Goal: Information Seeking & Learning: Learn about a topic

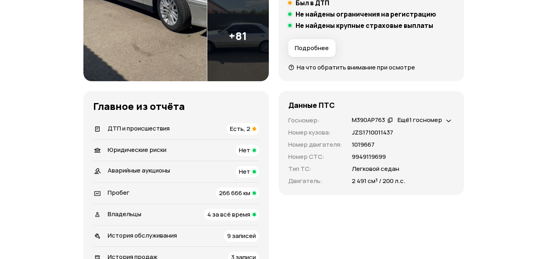
scroll to position [283, 0]
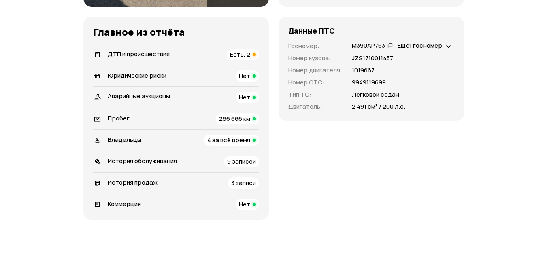
click at [240, 57] on span "Есть, 2" at bounding box center [240, 54] width 20 height 8
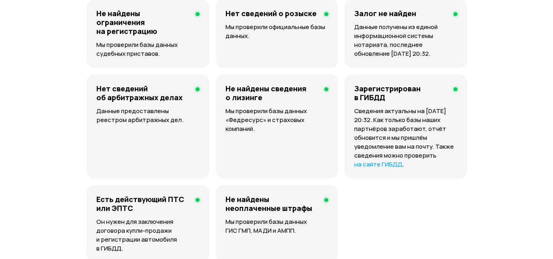
scroll to position [951, 0]
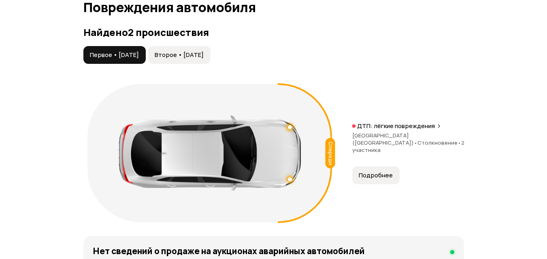
click at [373, 172] on span "Подробнее" at bounding box center [376, 176] width 34 height 8
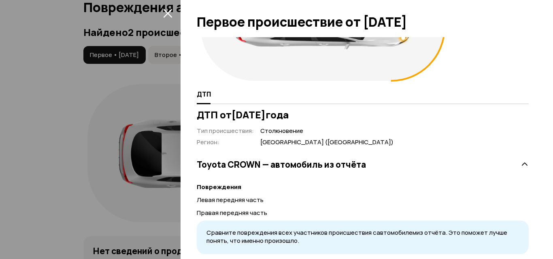
scroll to position [156, 0]
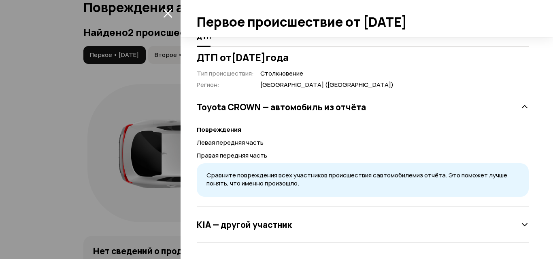
click at [297, 226] on div "KIA — другой участник" at bounding box center [363, 225] width 332 height 16
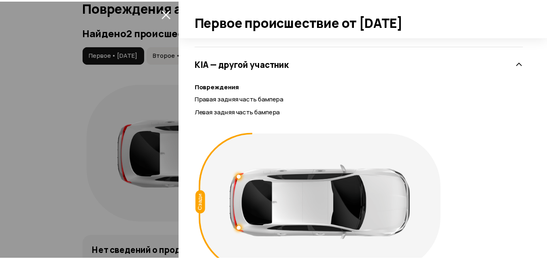
scroll to position [363, 0]
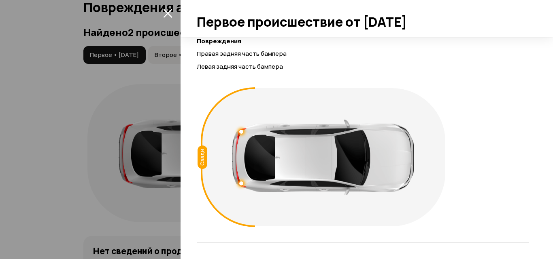
click at [168, 14] on icon "закрыть" at bounding box center [167, 13] width 9 height 9
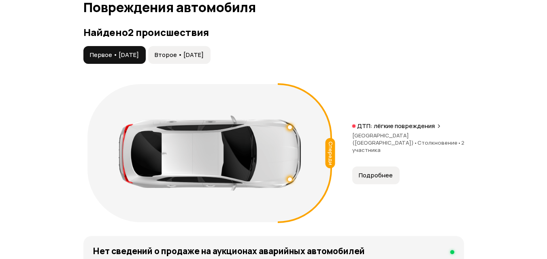
click at [192, 58] on span "Второе • [DATE]" at bounding box center [179, 55] width 49 height 8
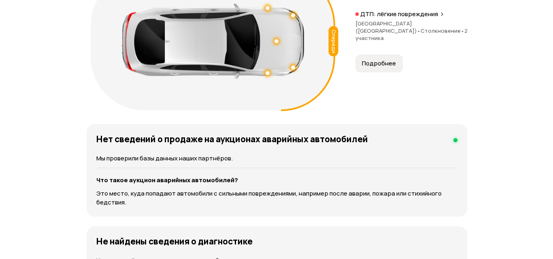
scroll to position [1072, 0]
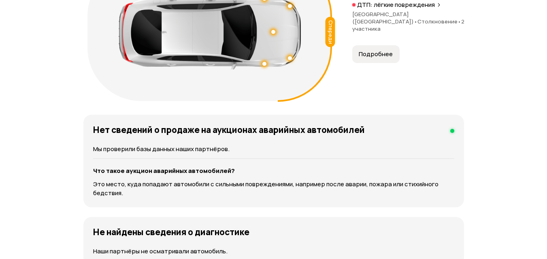
click at [371, 55] on button "Подробнее" at bounding box center [375, 54] width 47 height 18
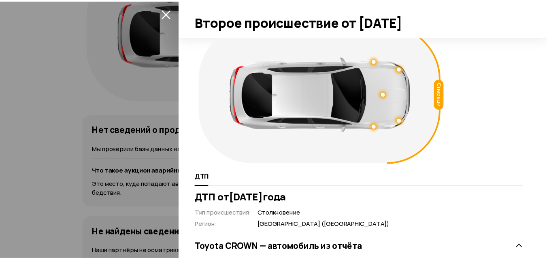
scroll to position [0, 0]
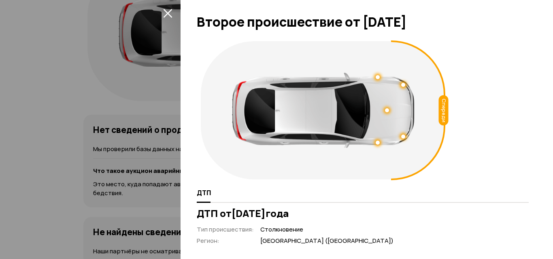
click at [172, 12] on button "закрыть" at bounding box center [167, 12] width 13 height 13
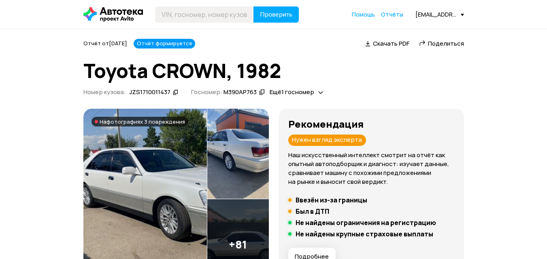
click at [264, 92] on icon at bounding box center [262, 92] width 6 height 8
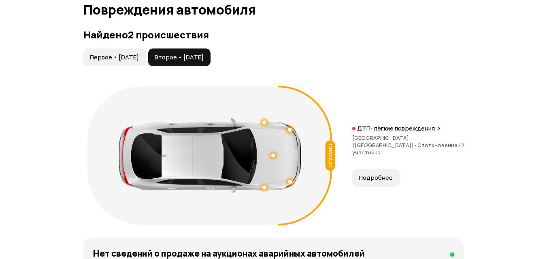
scroll to position [931, 0]
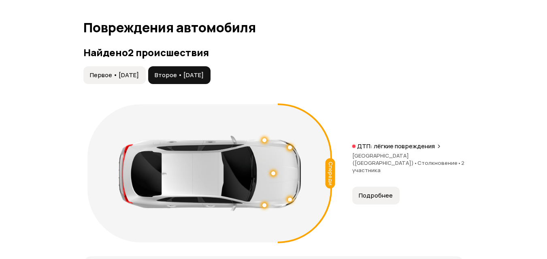
click at [133, 73] on span "Первое • [DATE]" at bounding box center [114, 75] width 49 height 8
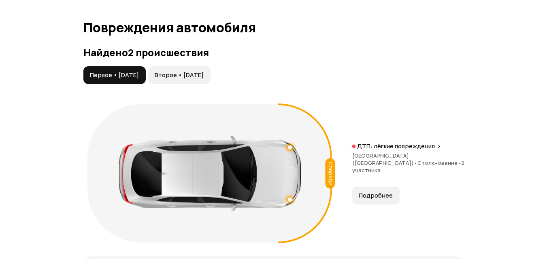
click at [197, 78] on span "Второе • [DATE]" at bounding box center [179, 75] width 49 height 8
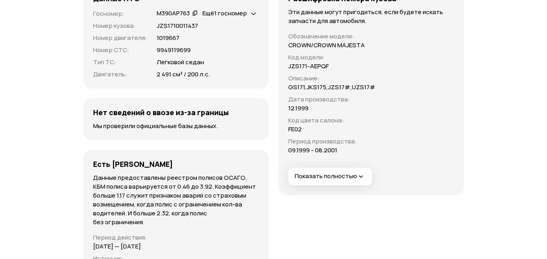
scroll to position [2832, 0]
